Goal: Contribute content

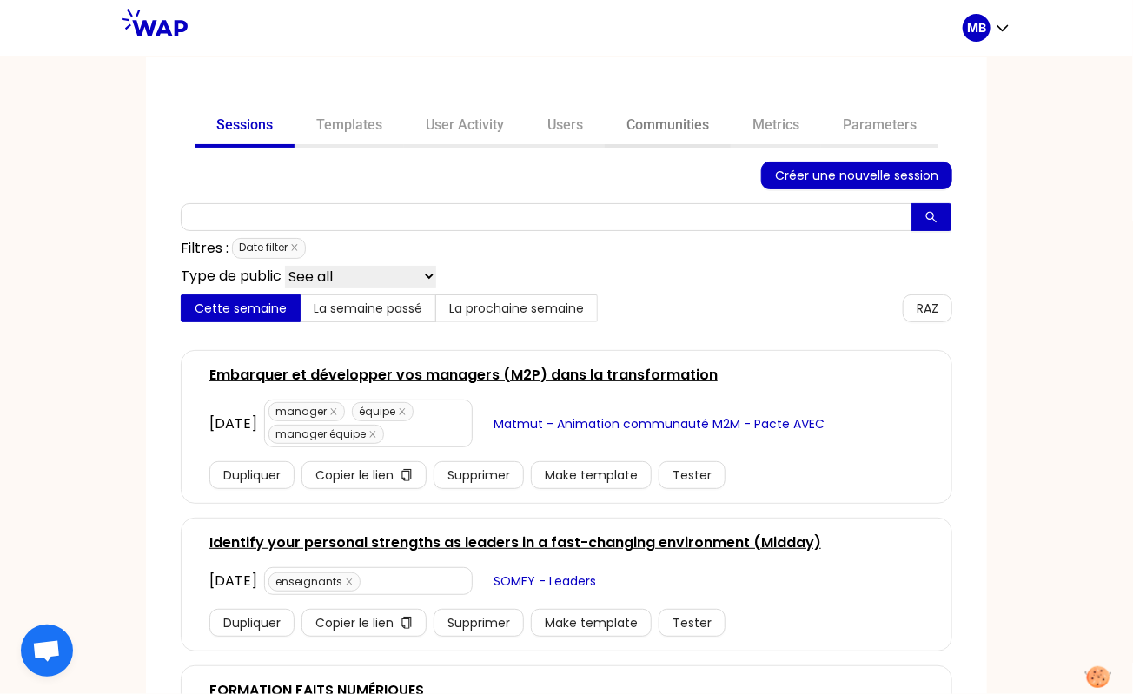
click at [670, 125] on link "Communities" at bounding box center [668, 127] width 126 height 42
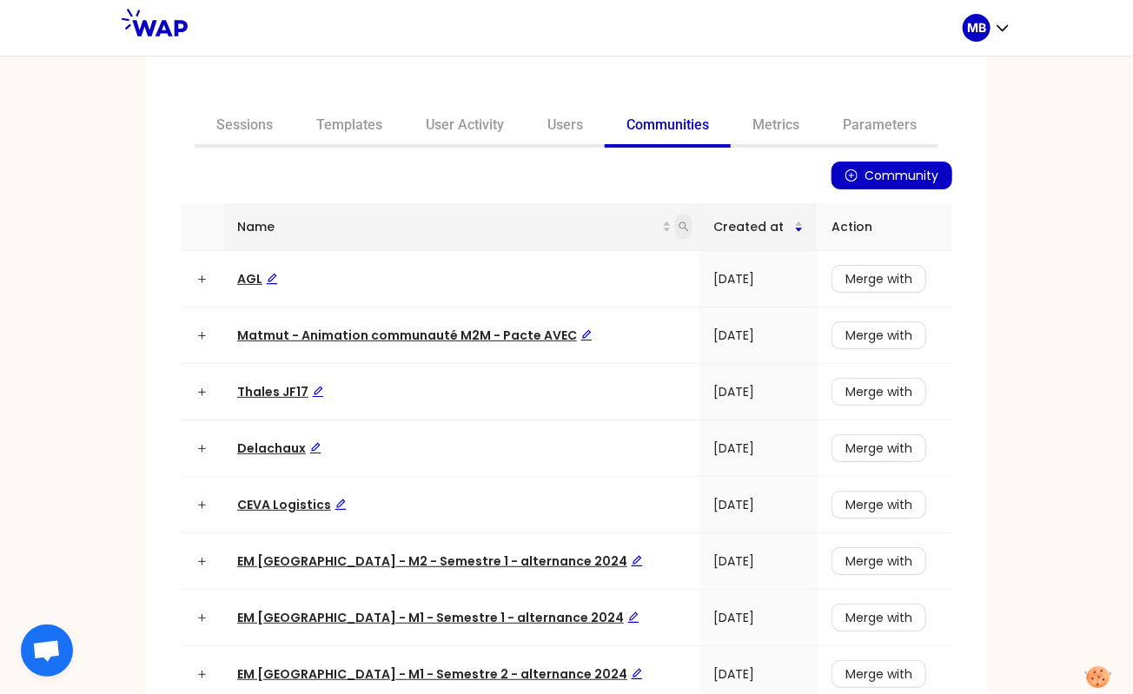
click at [679, 229] on icon "search" at bounding box center [684, 227] width 10 height 10
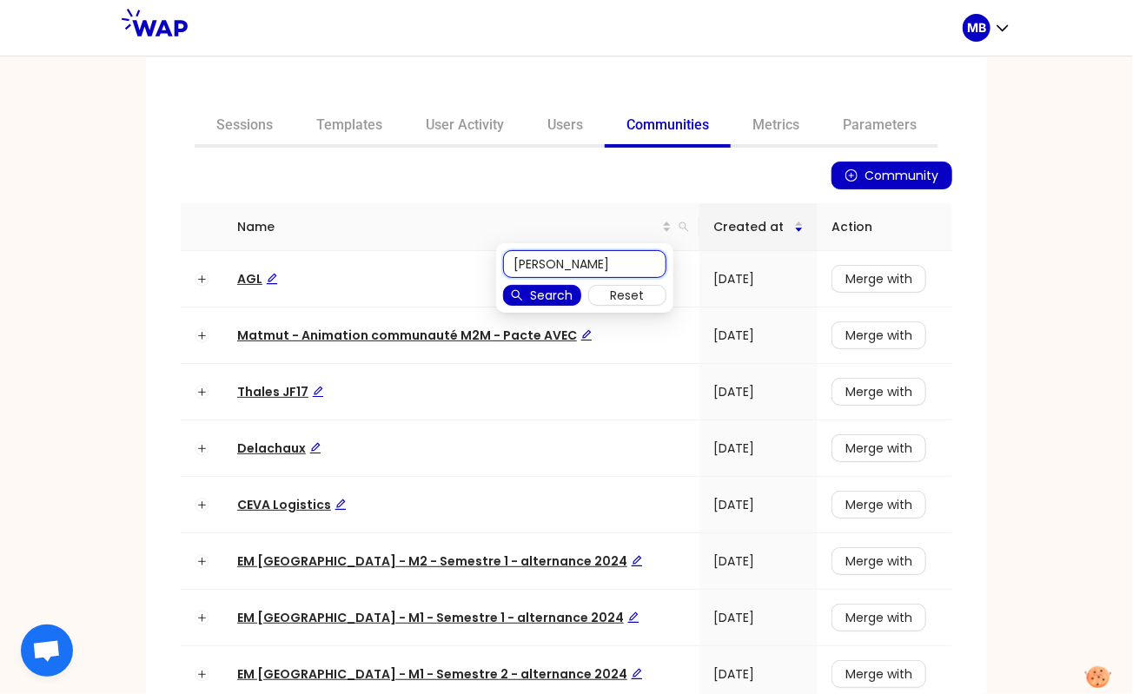
type input "[PERSON_NAME]"
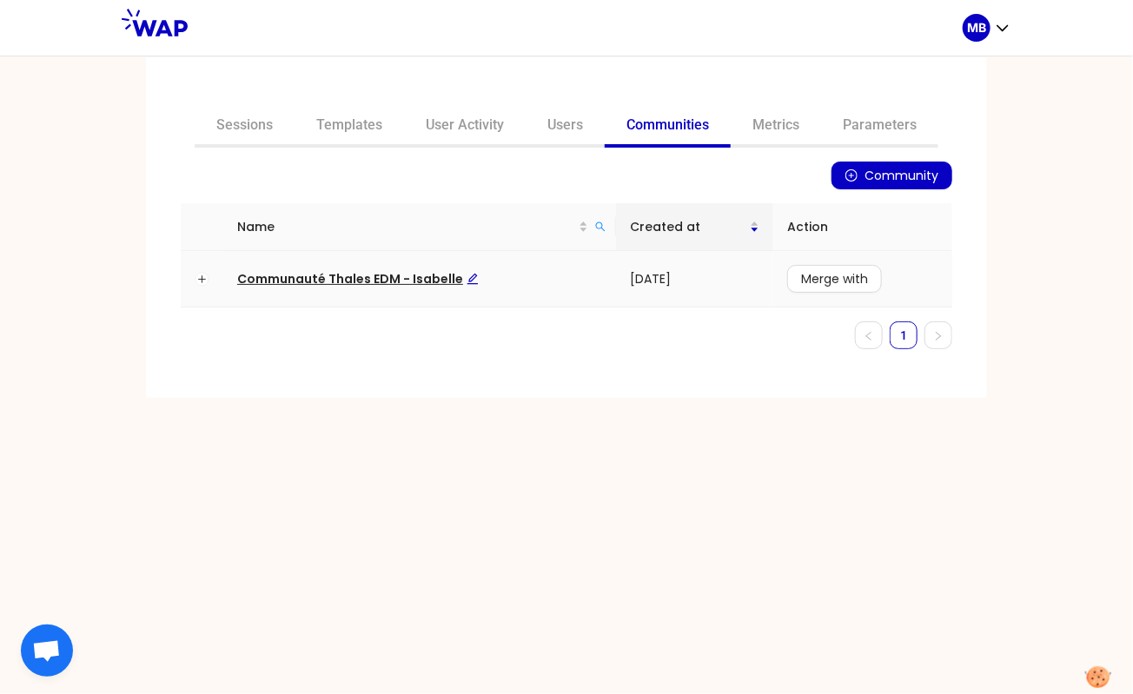
click at [438, 274] on span "Communauté Thales EDM - Isabelle" at bounding box center [358, 278] width 242 height 17
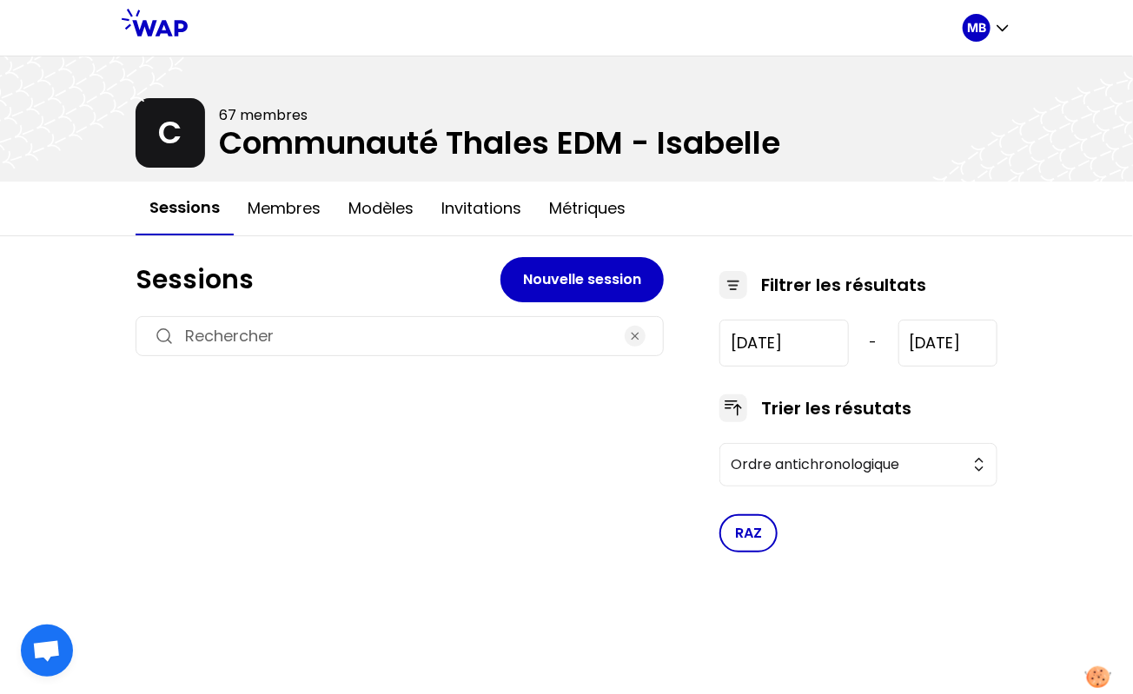
type input "2024-12-5"
type input "2025-10-29"
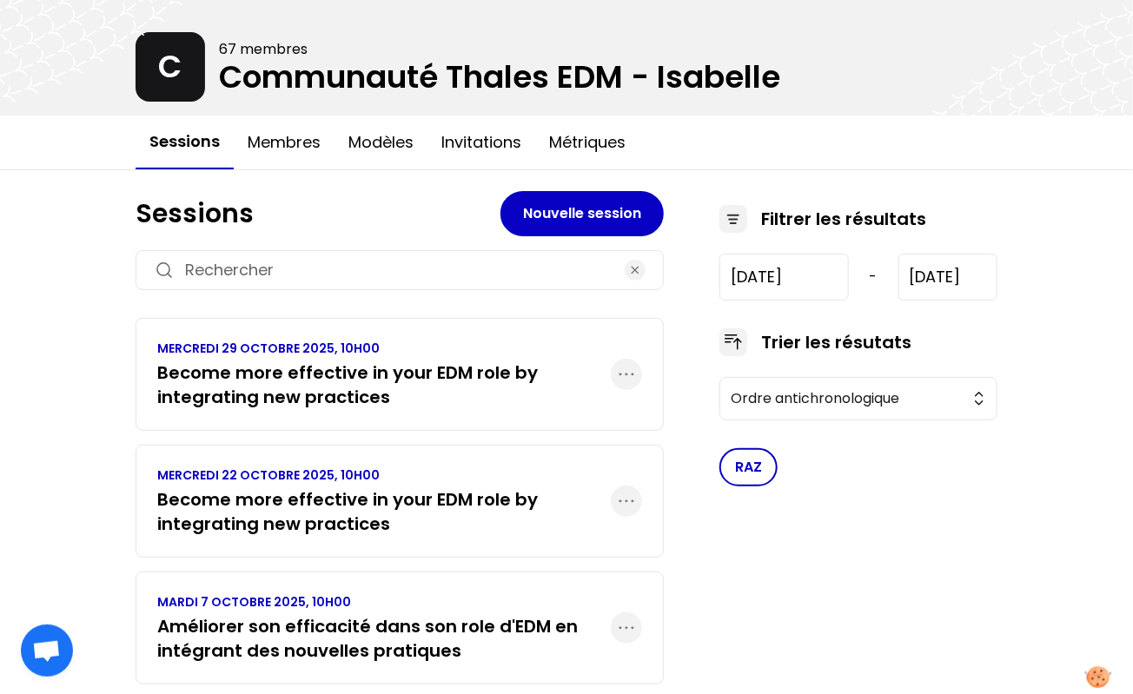
scroll to position [71, 0]
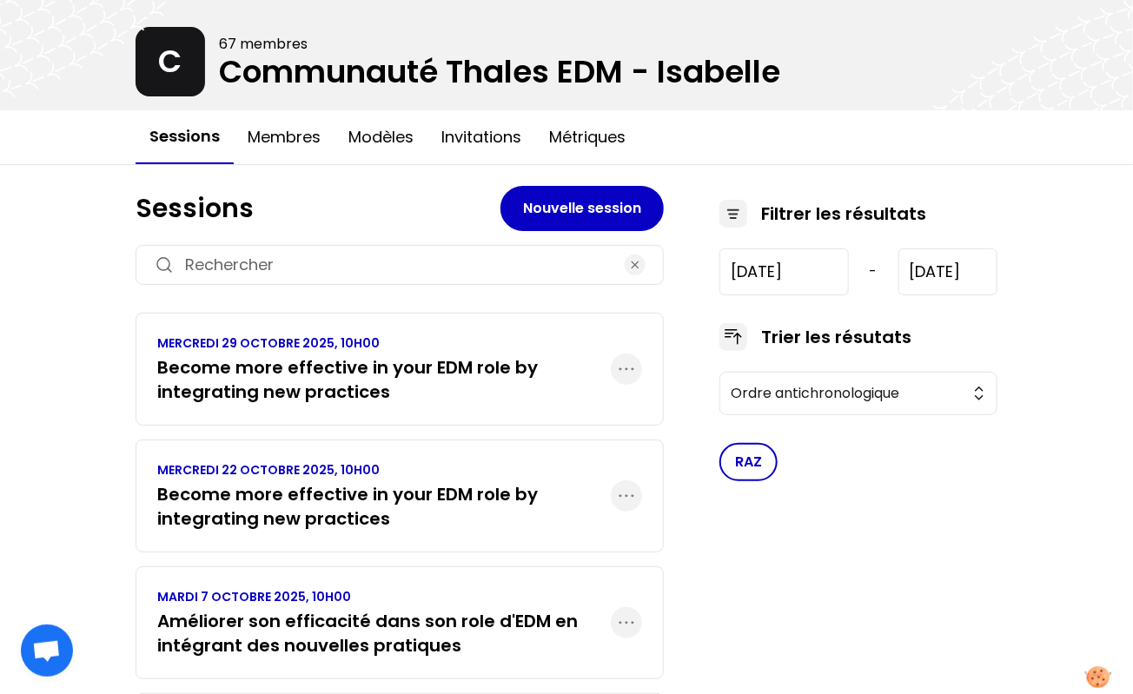
click at [574, 499] on h3 "Become more effective in your EDM role by integrating new practices" at bounding box center [384, 506] width 454 height 49
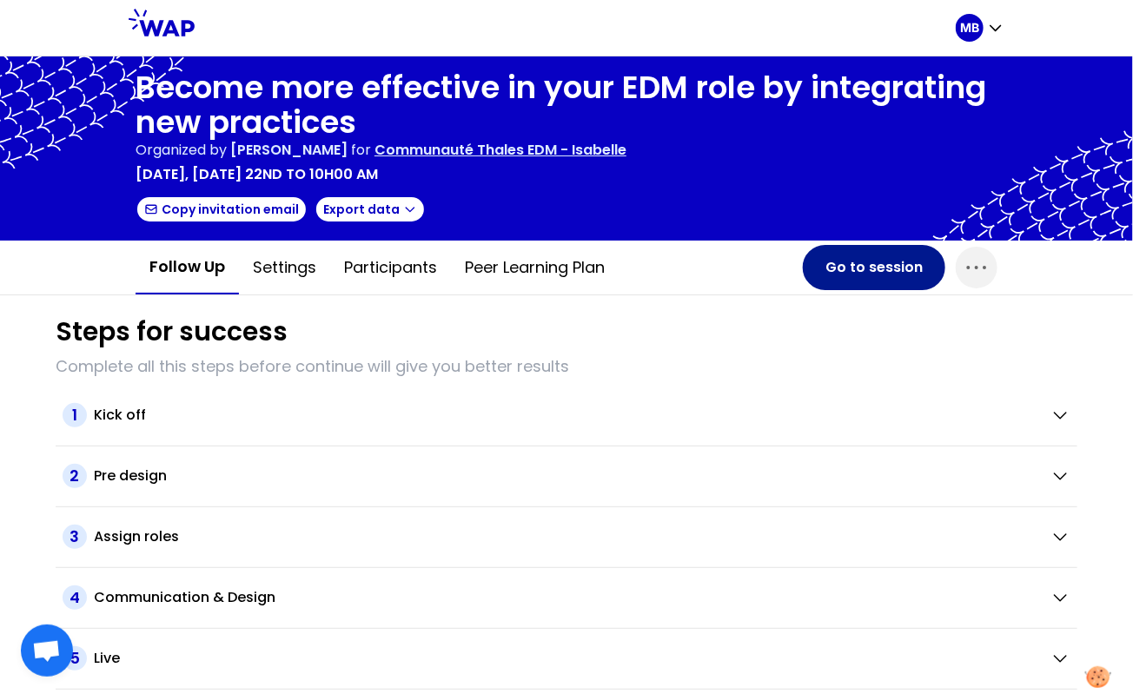
click at [853, 269] on button "Go to session" at bounding box center [874, 267] width 143 height 45
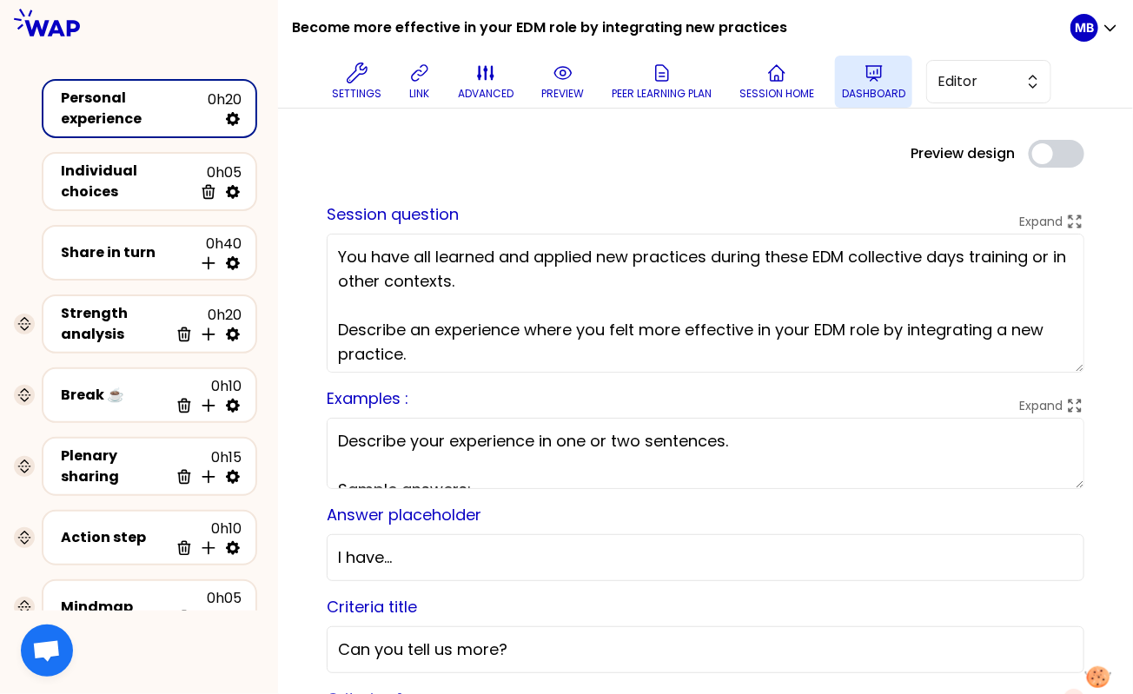
click at [871, 83] on button "Dashboard" at bounding box center [873, 82] width 77 height 52
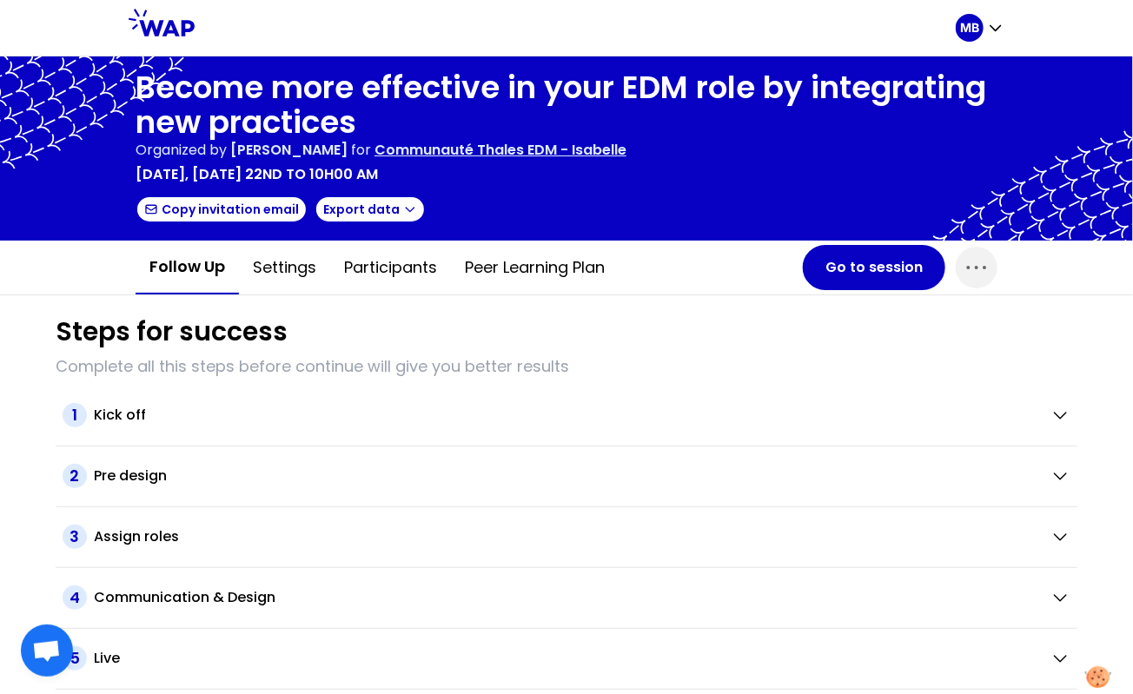
click at [552, 156] on p "Communauté Thales EDM - Isabelle" at bounding box center [501, 150] width 252 height 21
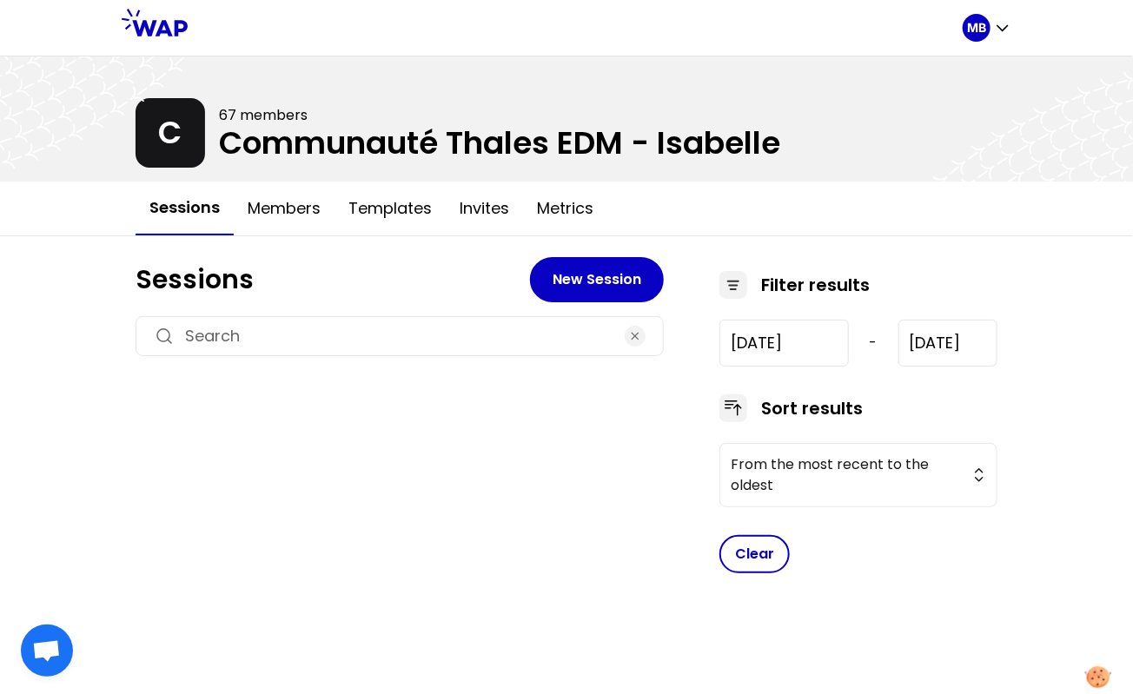
type input "[DATE]"
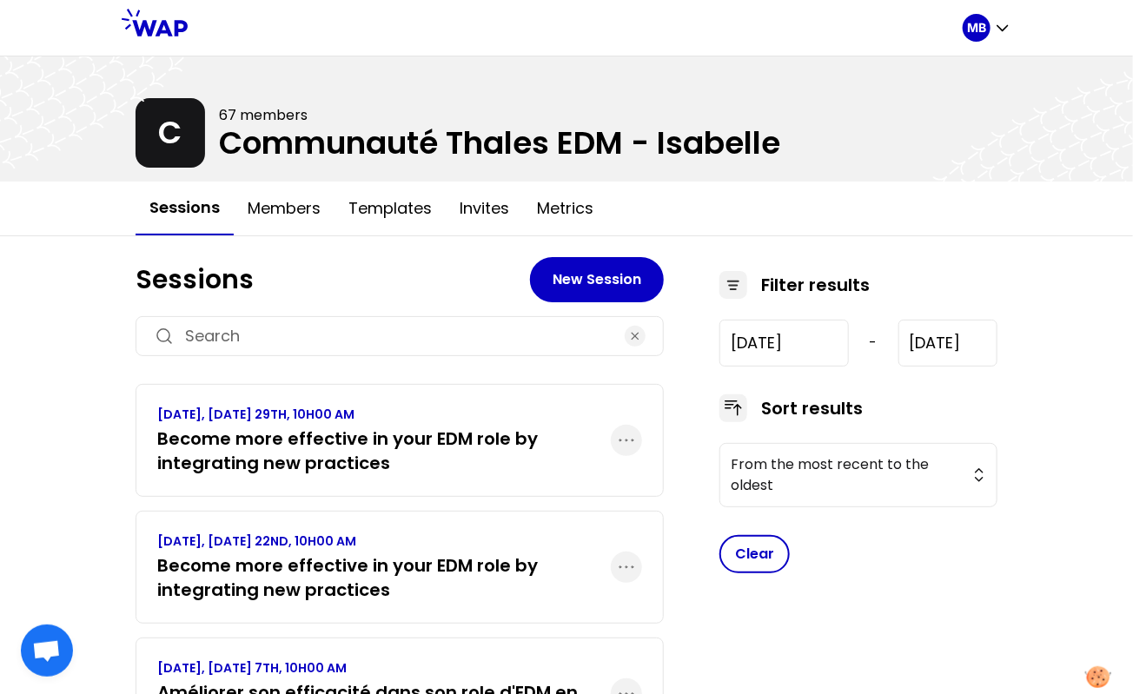
scroll to position [37, 0]
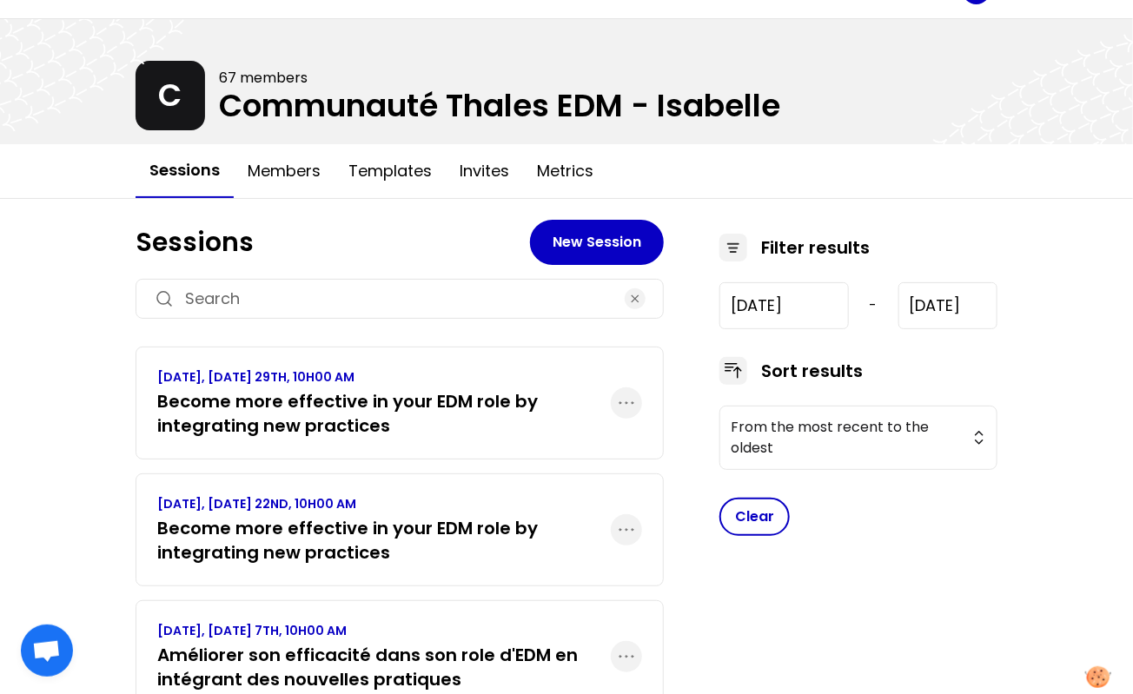
click at [398, 393] on h3 "Become more effective in your EDM role by integrating new practices" at bounding box center [384, 413] width 454 height 49
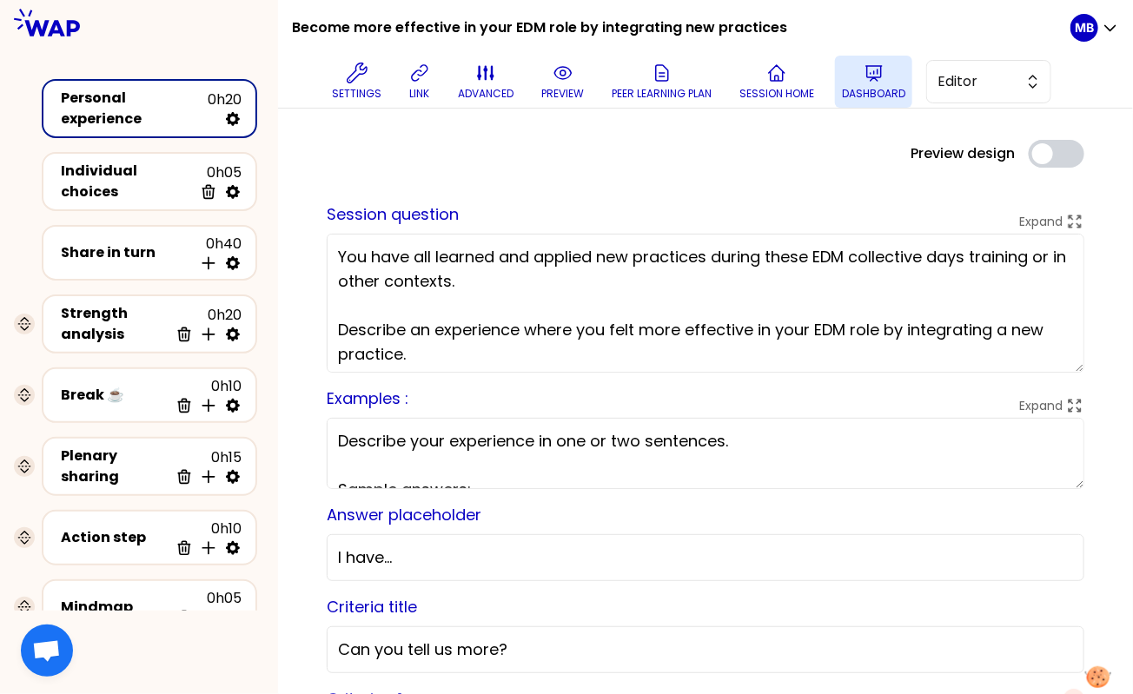
click at [885, 69] on button "Dashboard" at bounding box center [873, 82] width 77 height 52
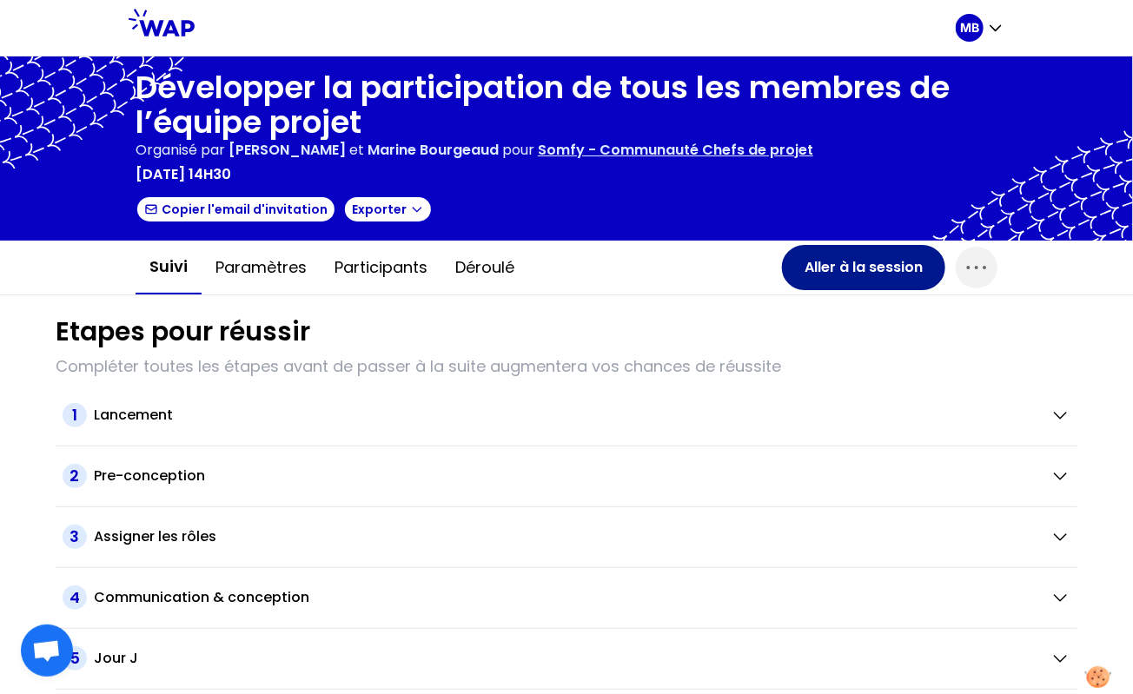
click at [817, 259] on button "Aller à la session" at bounding box center [863, 267] width 163 height 45
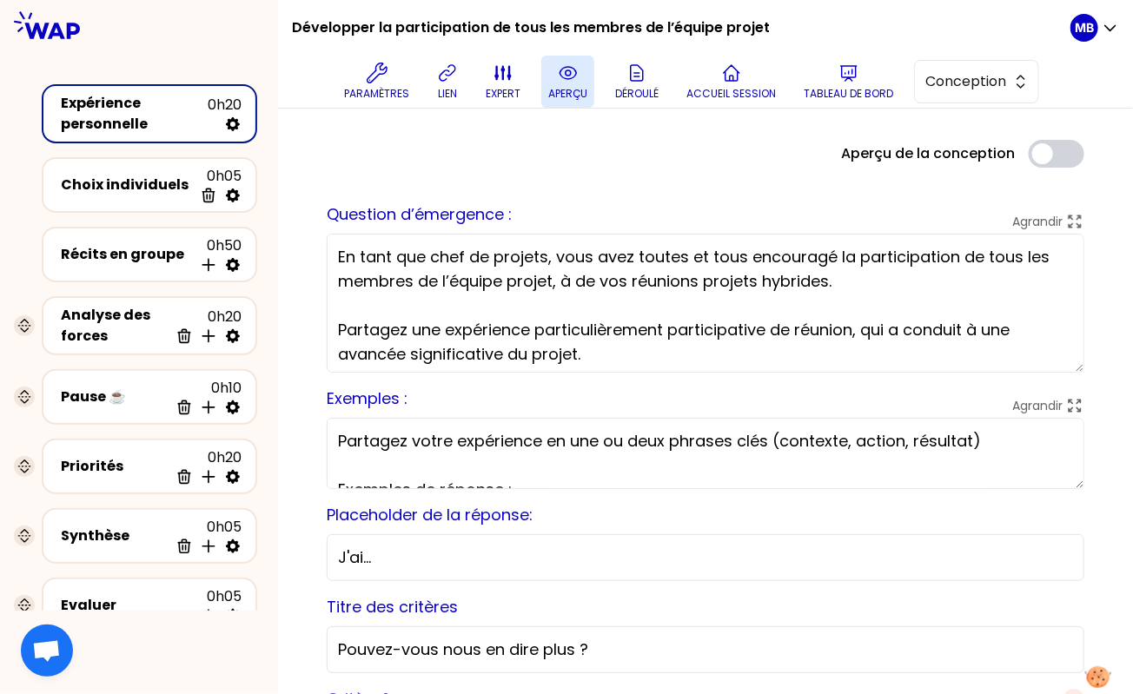
click at [561, 75] on icon at bounding box center [568, 73] width 17 height 12
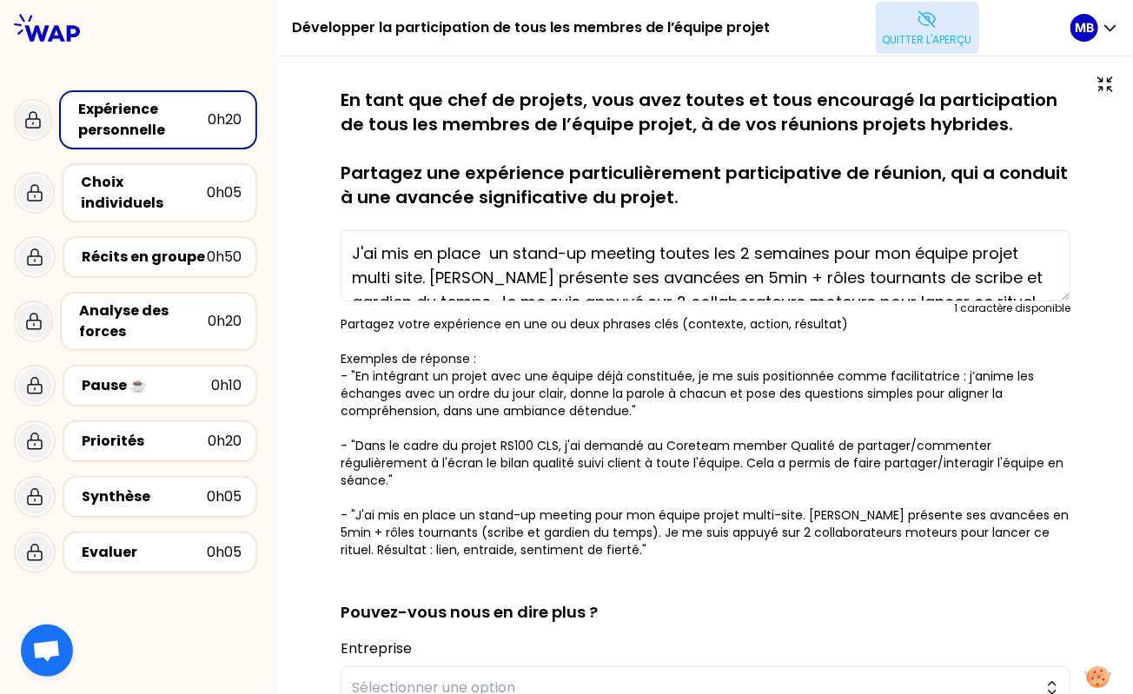
click at [687, 192] on p "En tant que chef de projets, vous avez toutes et tous encouragé la participatio…" at bounding box center [706, 149] width 730 height 122
drag, startPoint x: 744, startPoint y: 122, endPoint x: 1010, endPoint y: 127, distance: 266.0
click at [1010, 127] on p "En tant que chef de projets, vous avez toutes et tous encouragé la participatio…" at bounding box center [706, 149] width 730 height 122
copy p "réunions projets hybrides."
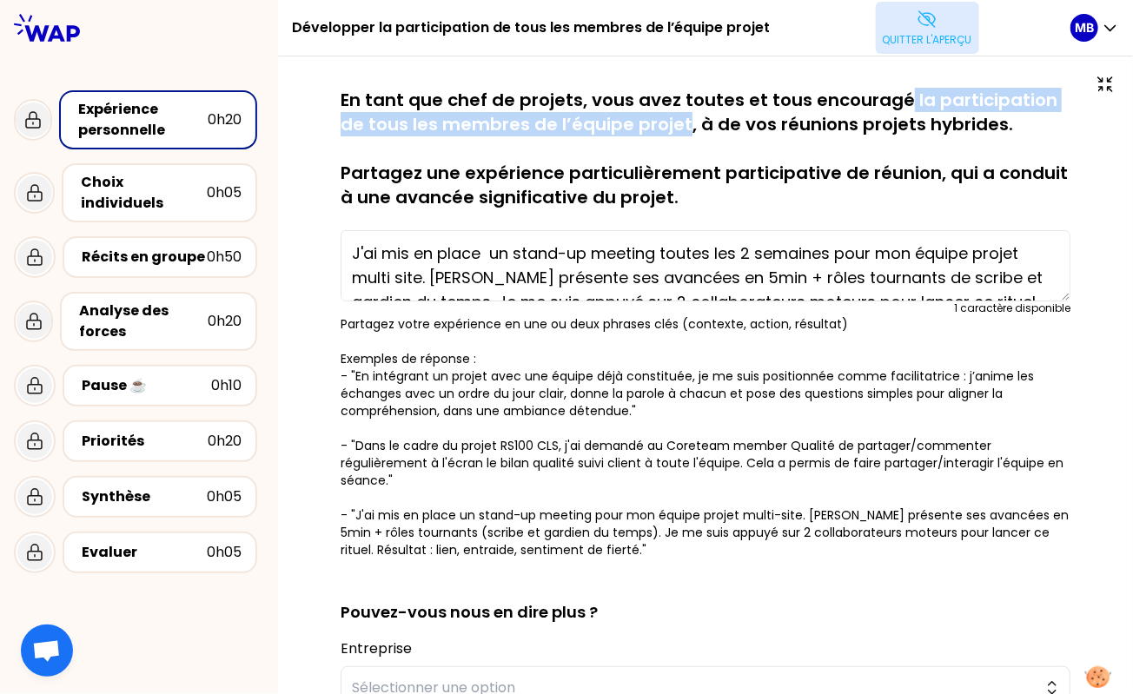
drag, startPoint x: 899, startPoint y: 99, endPoint x: 654, endPoint y: 115, distance: 244.7
click at [654, 115] on p "En tant que chef de projets, vous avez toutes et tous encouragé la participatio…" at bounding box center [706, 149] width 730 height 122
copy p "la participation de tous les membres de l’équipe projet"
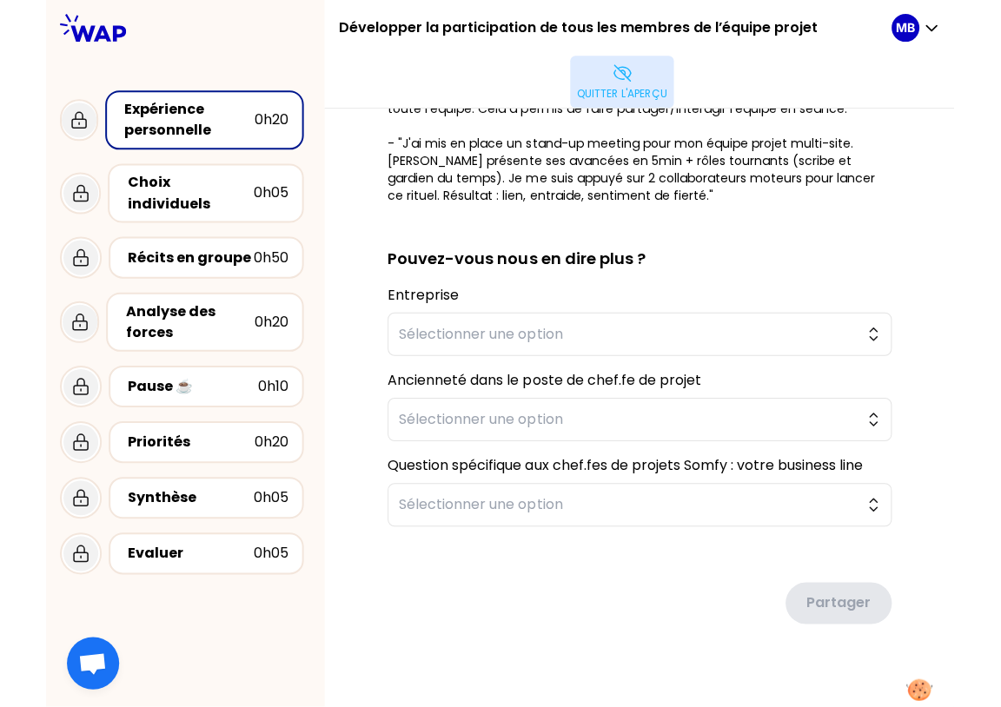
scroll to position [395, 0]
